Goal: Task Accomplishment & Management: Check status

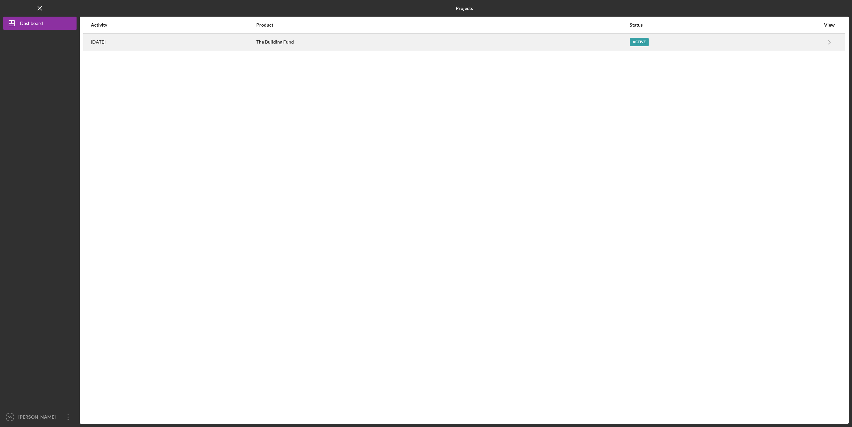
click at [256, 46] on div "[DATE]" at bounding box center [173, 42] width 165 height 17
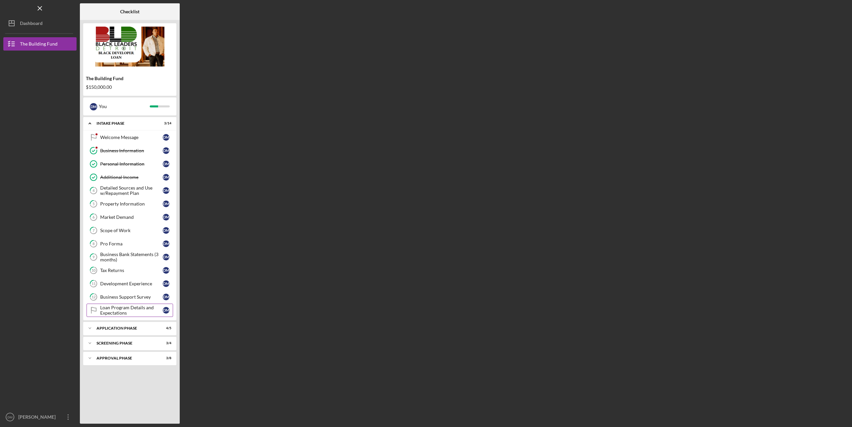
click at [131, 317] on link "Loan Program Details and Expectations Loan Program Details and Expectations [PE…" at bounding box center [130, 310] width 87 height 13
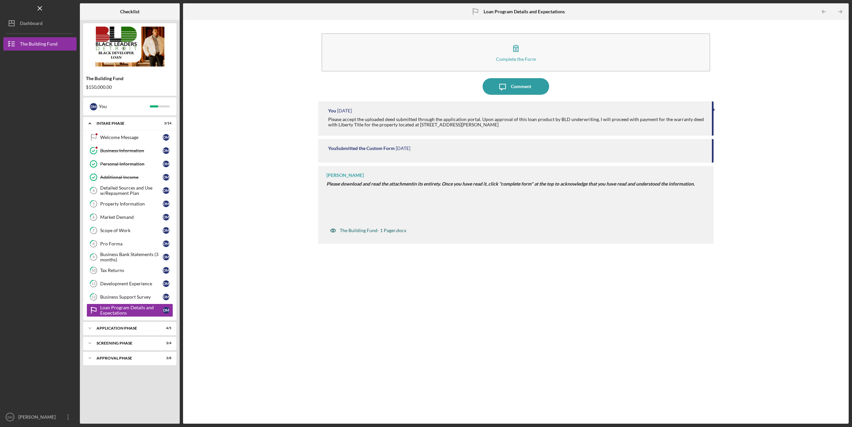
click at [352, 230] on div "The Building Fund- 1 Pager.docx" at bounding box center [373, 230] width 67 height 5
